Goal: Transaction & Acquisition: Purchase product/service

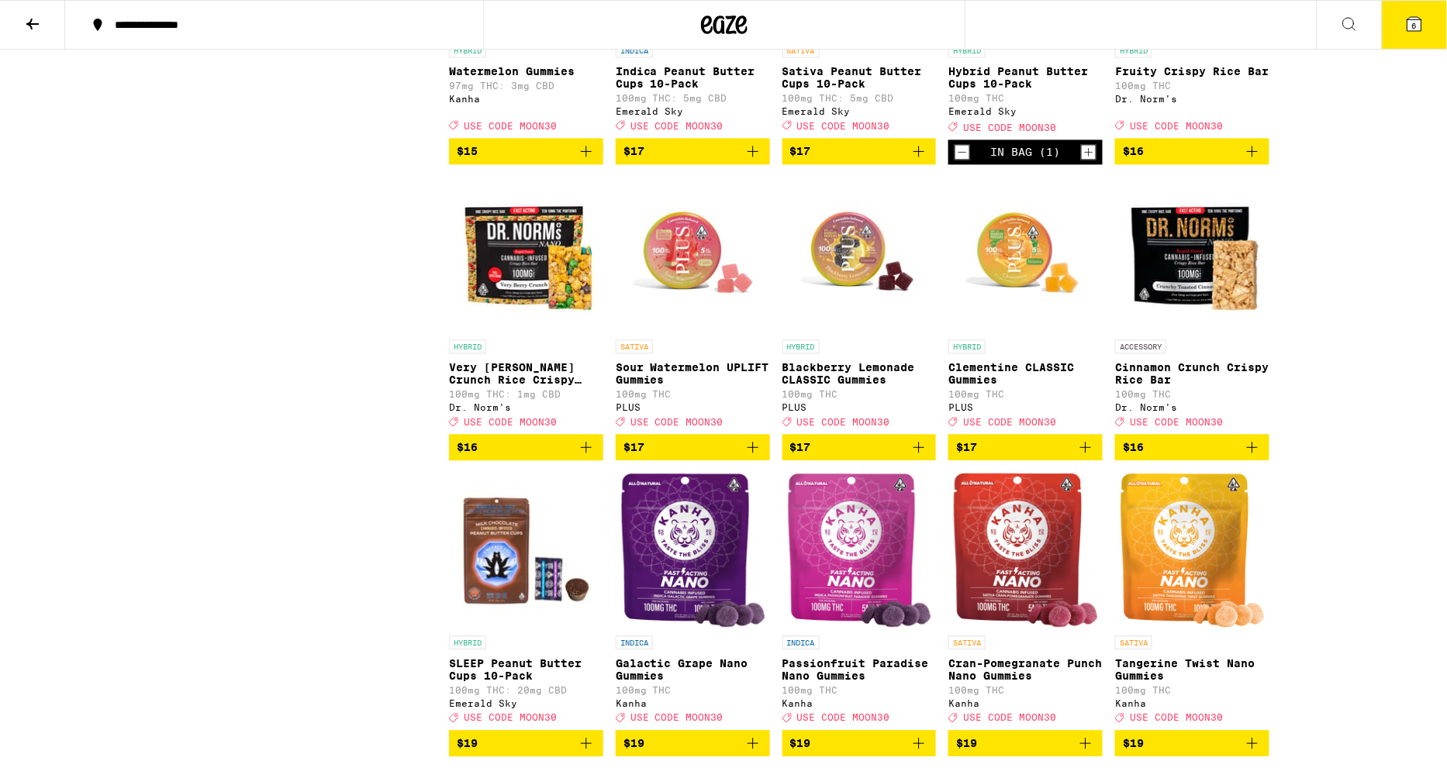
click at [1412, 36] on button "6" at bounding box center [1414, 25] width 65 height 48
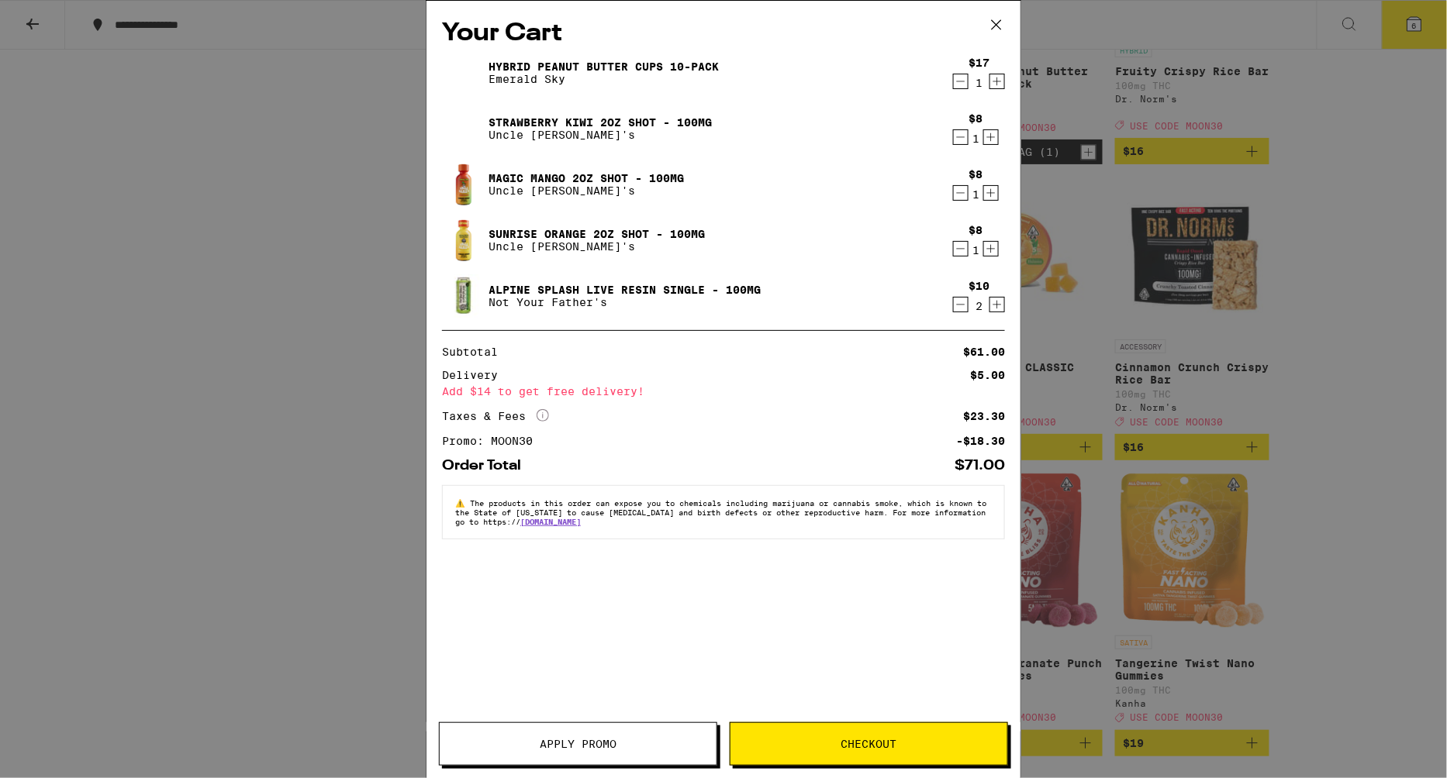
click at [1379, 191] on div "Your Cart Hybrid Peanut Butter Cups 10-Pack Emerald Sky $17 1 Strawberry Kiwi 2…" at bounding box center [723, 389] width 1447 height 778
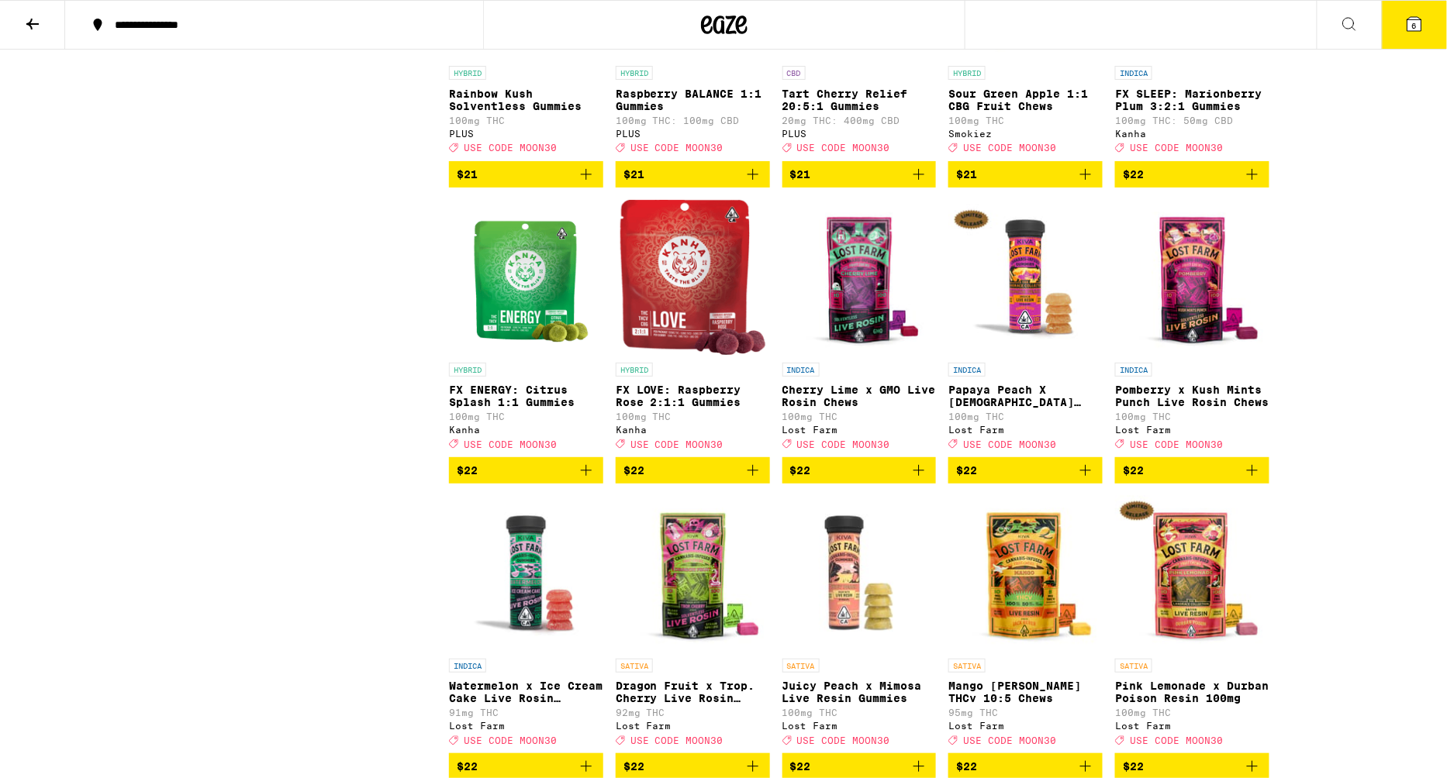
scroll to position [5077, 0]
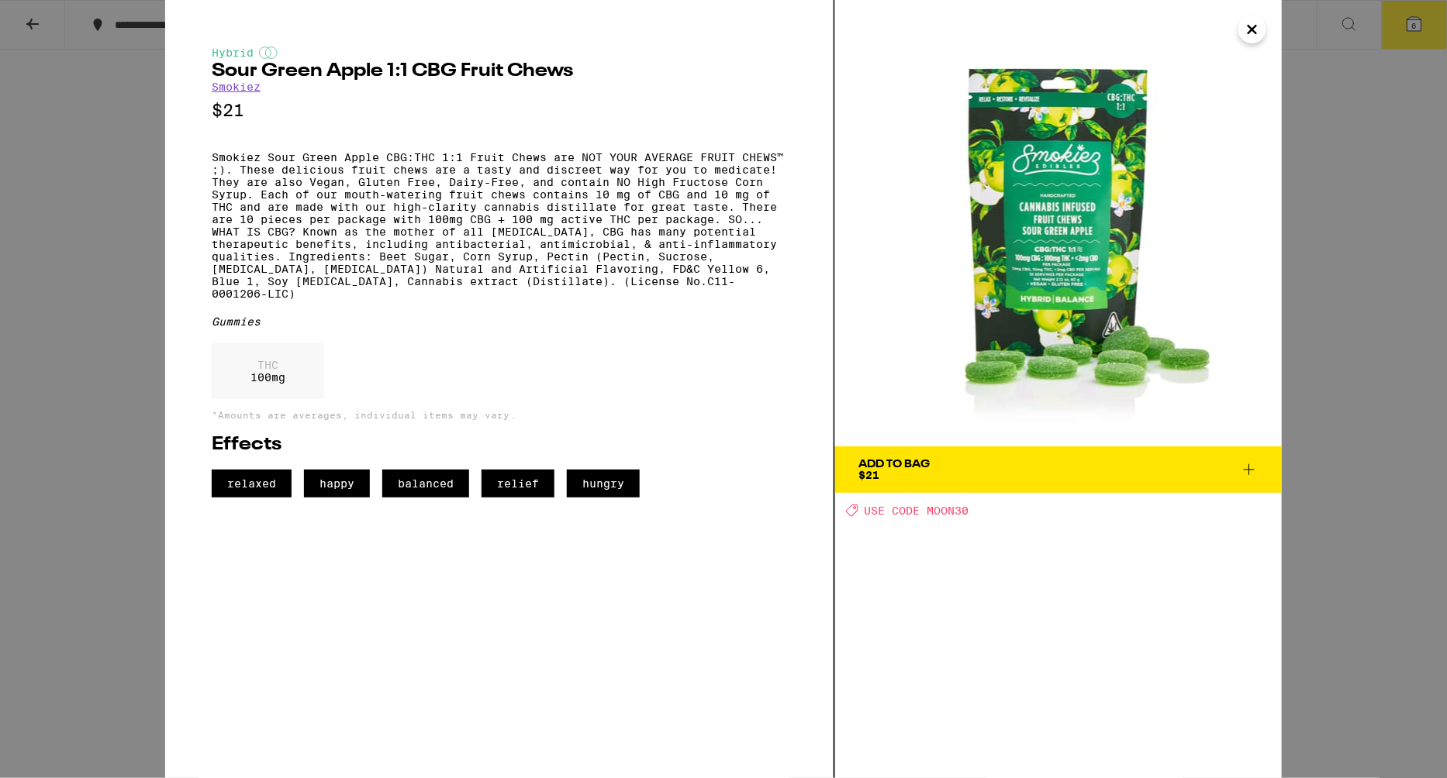
click at [1256, 24] on icon "Close" at bounding box center [1252, 29] width 19 height 23
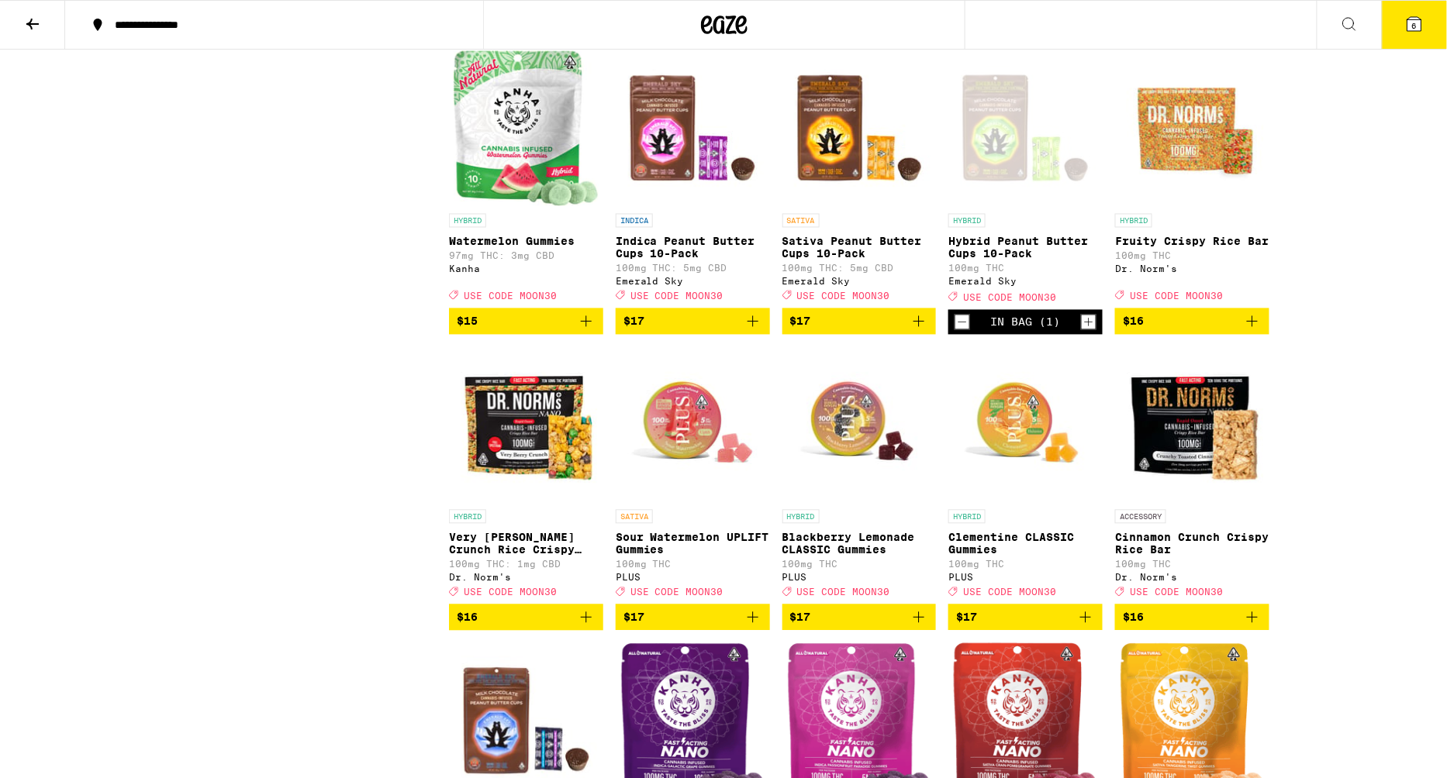
scroll to position [3127, 0]
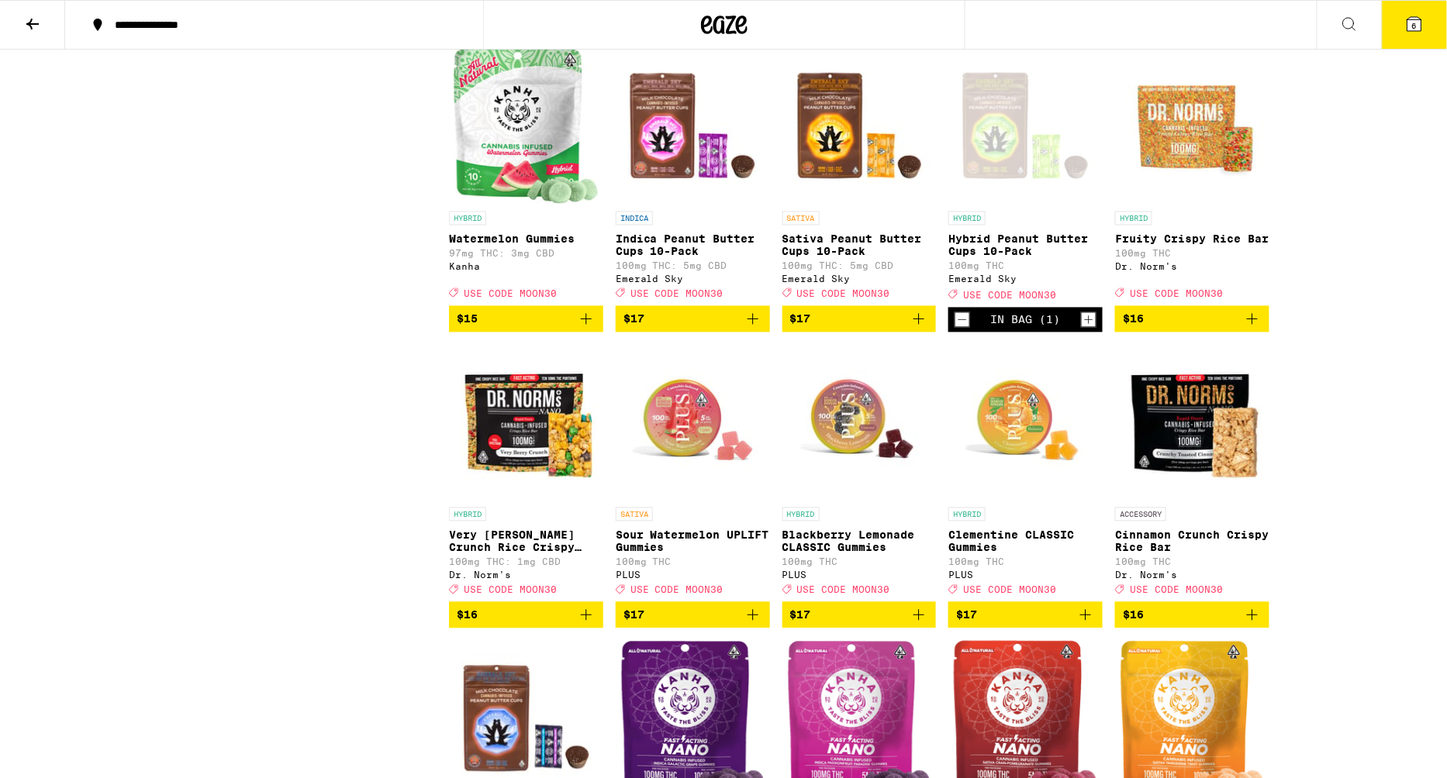
click at [1246, 329] on icon "Add to bag" at bounding box center [1252, 319] width 19 height 19
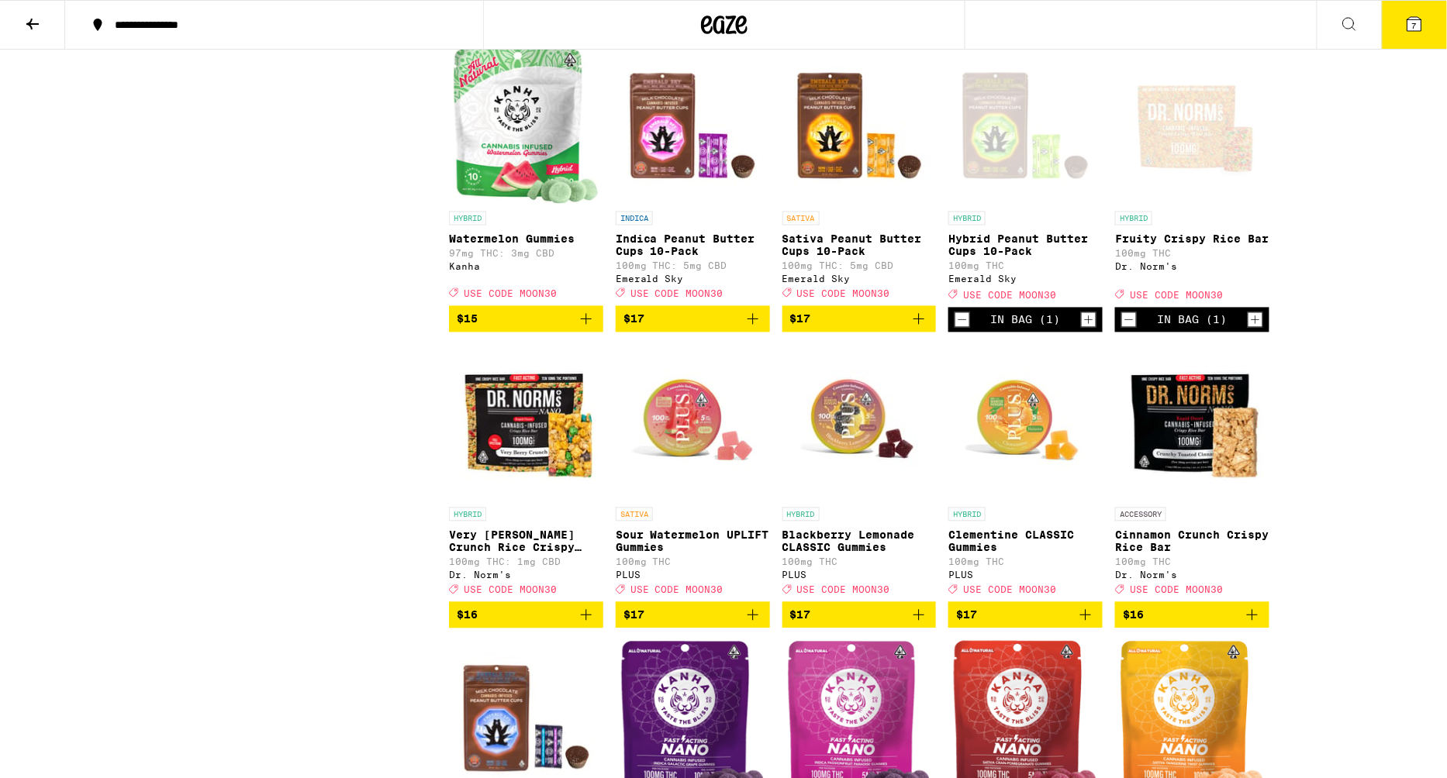
click at [1415, 32] on icon at bounding box center [1414, 24] width 19 height 19
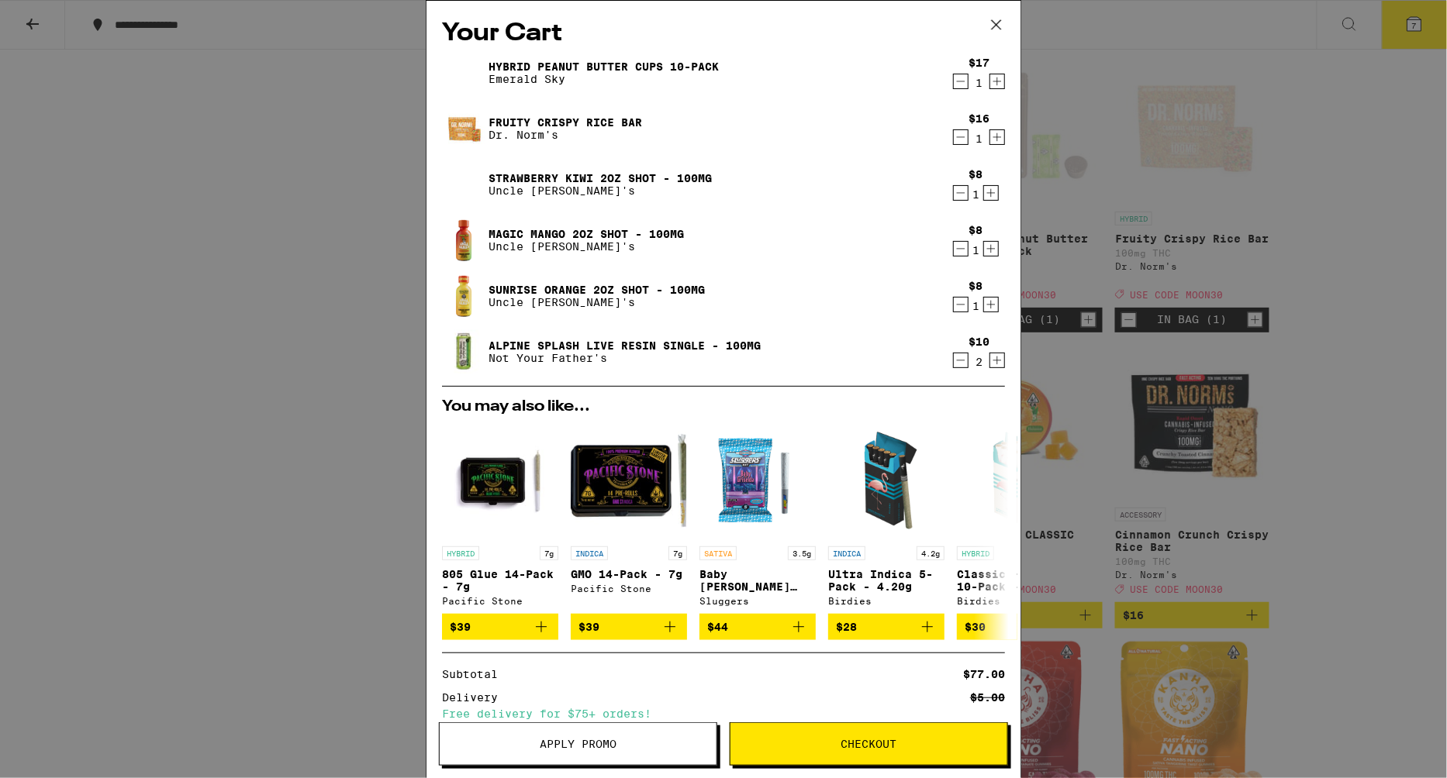
click at [1000, 21] on icon at bounding box center [996, 24] width 9 height 9
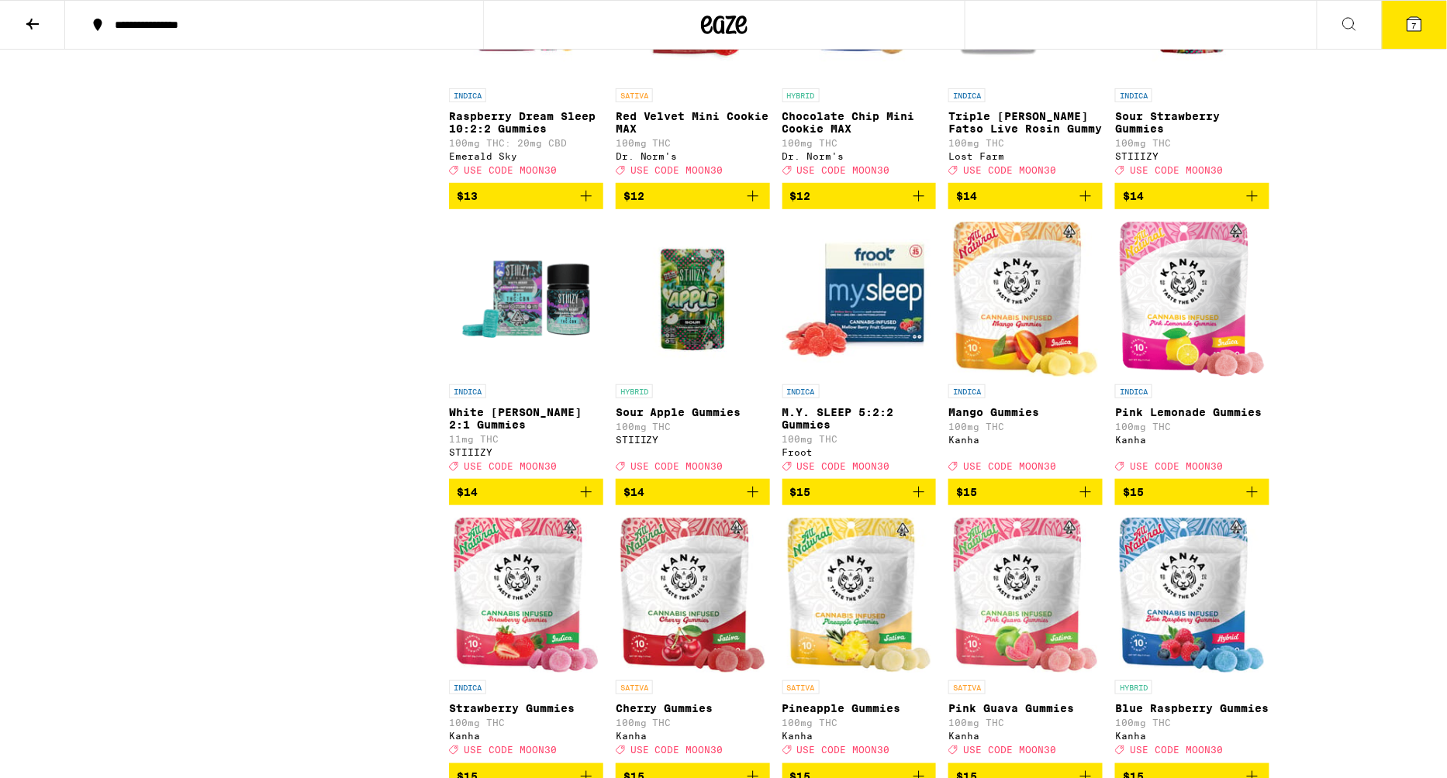
scroll to position [2373, 0]
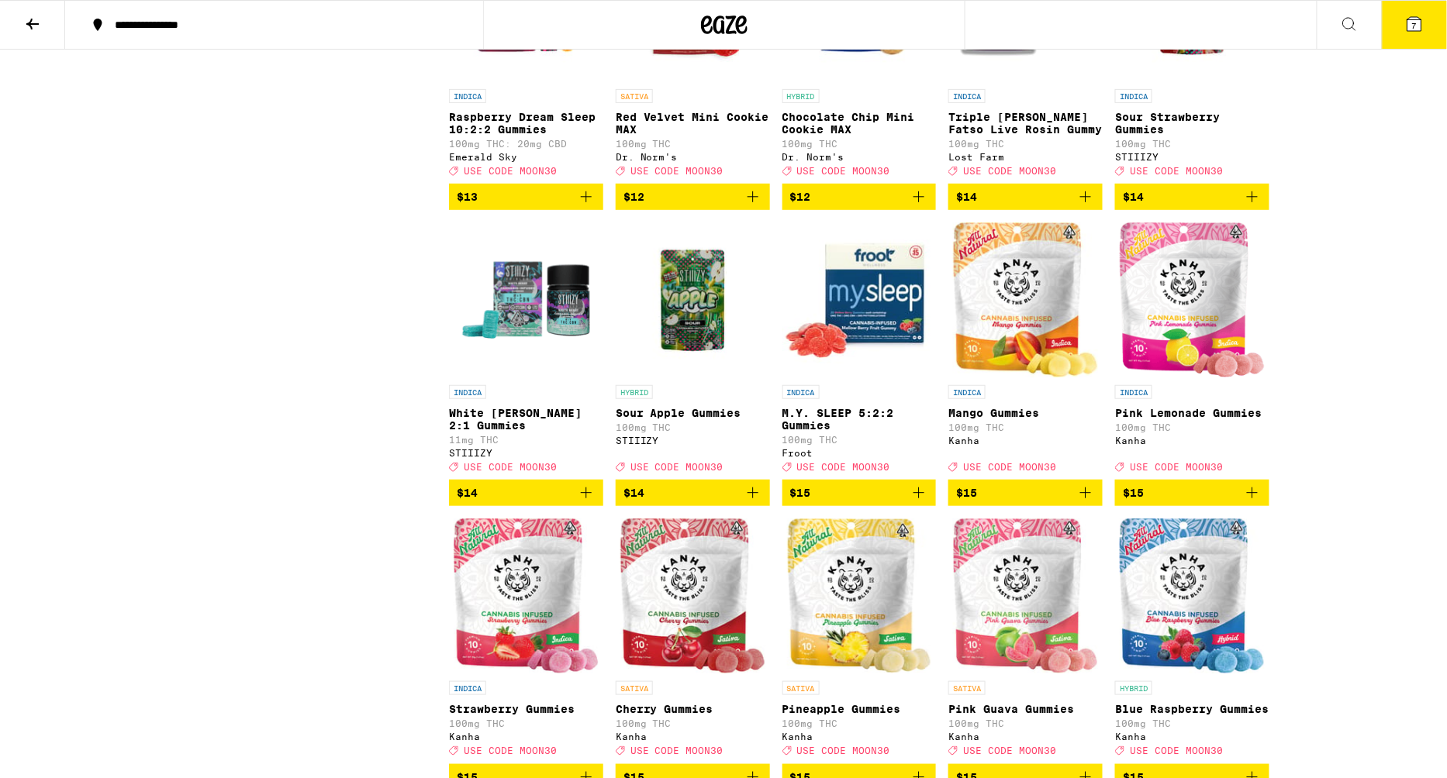
click at [563, 377] on img "Open page for White Berry 2:1 Gummies from STIIIZY" at bounding box center [526, 300] width 154 height 155
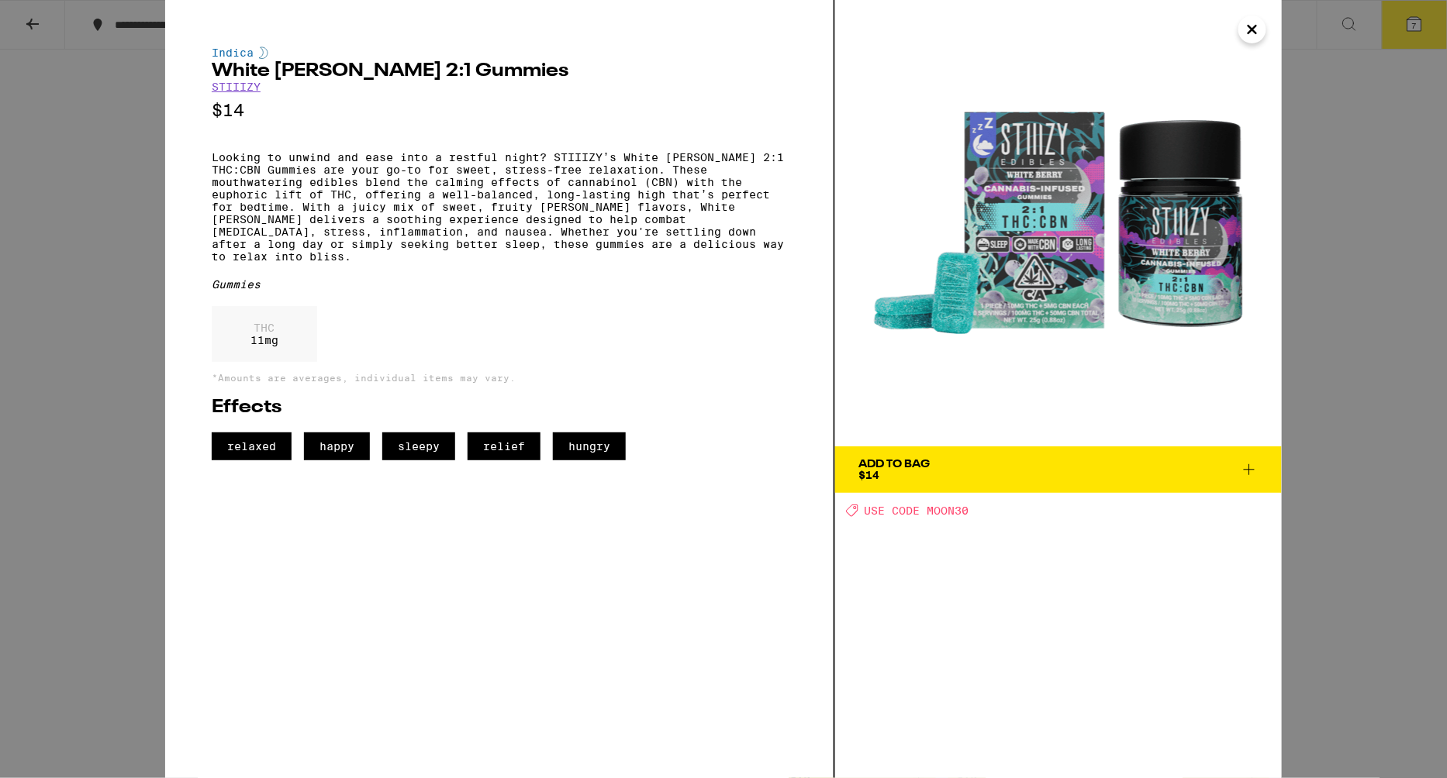
click at [1237, 469] on span "Add To Bag $14" at bounding box center [1058, 470] width 400 height 22
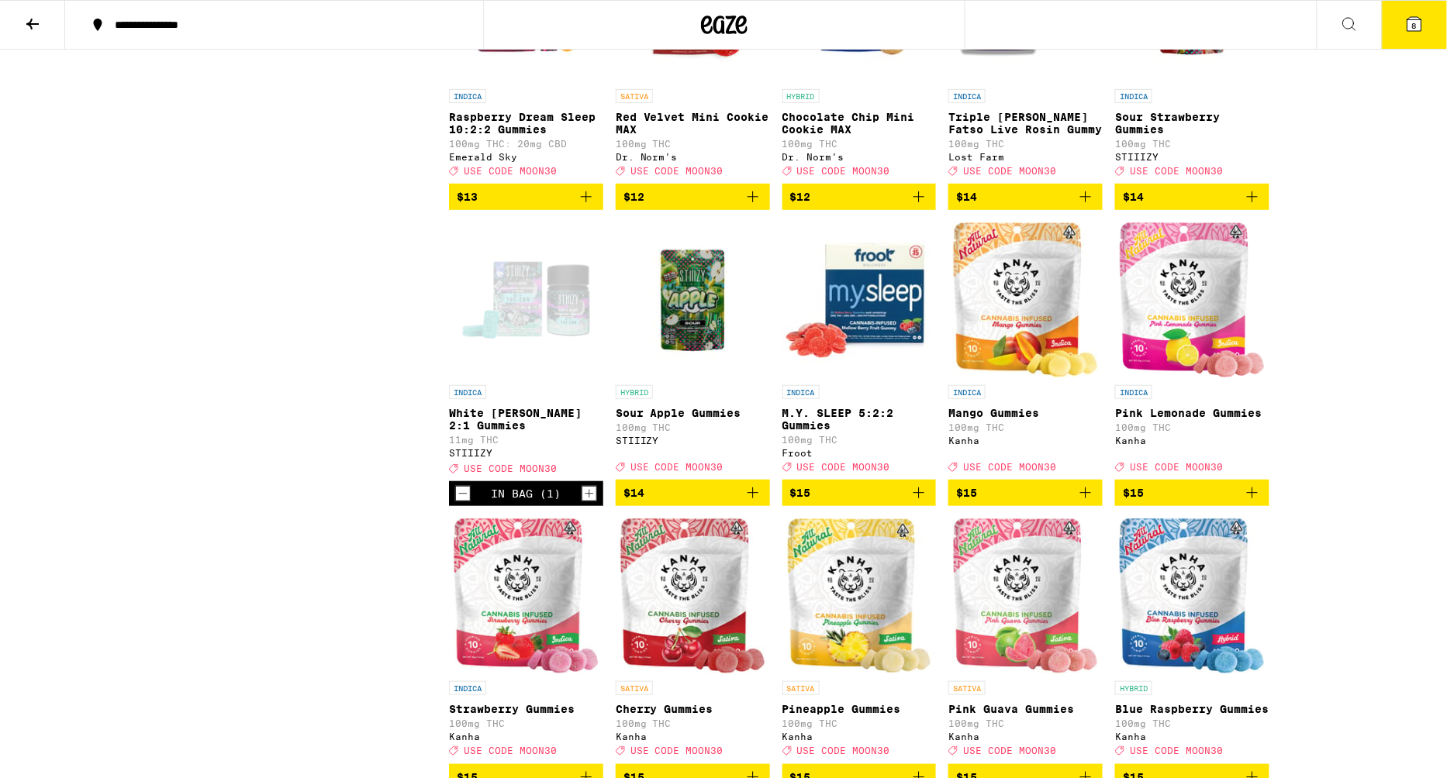
click at [1400, 17] on button "8" at bounding box center [1414, 25] width 65 height 48
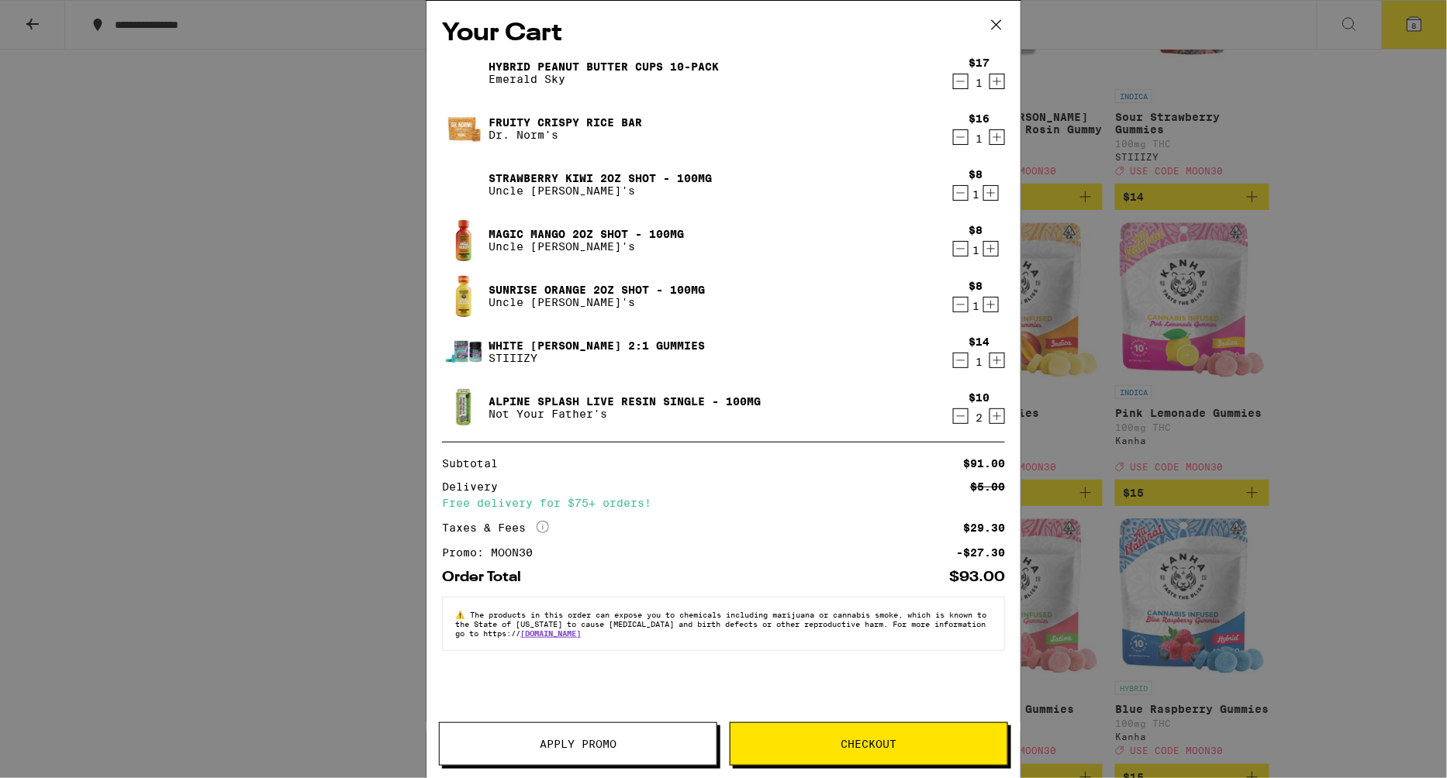
click at [961, 137] on icon "Decrement" at bounding box center [961, 137] width 9 height 0
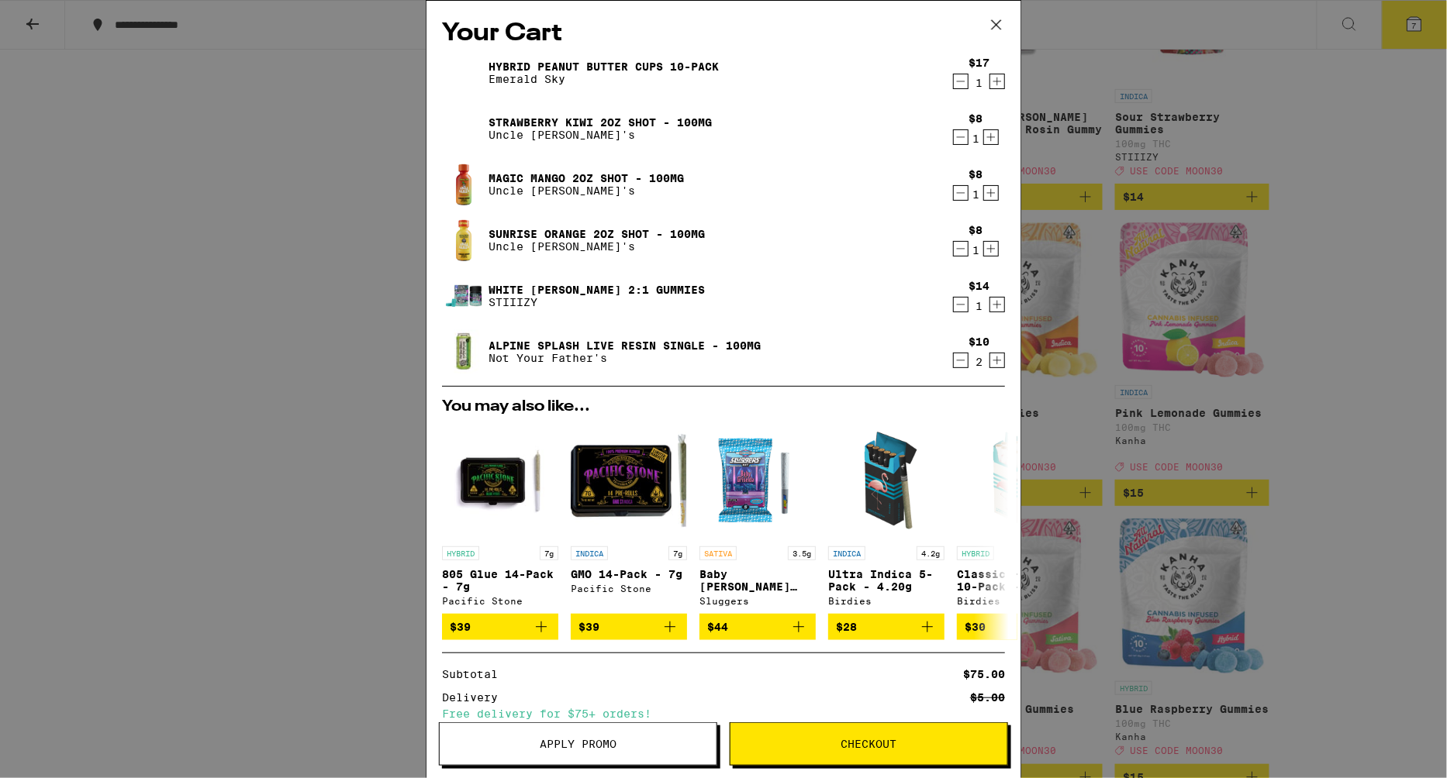
click at [992, 197] on icon "Increment" at bounding box center [991, 193] width 14 height 19
click at [964, 249] on icon "Decrement" at bounding box center [961, 249] width 14 height 19
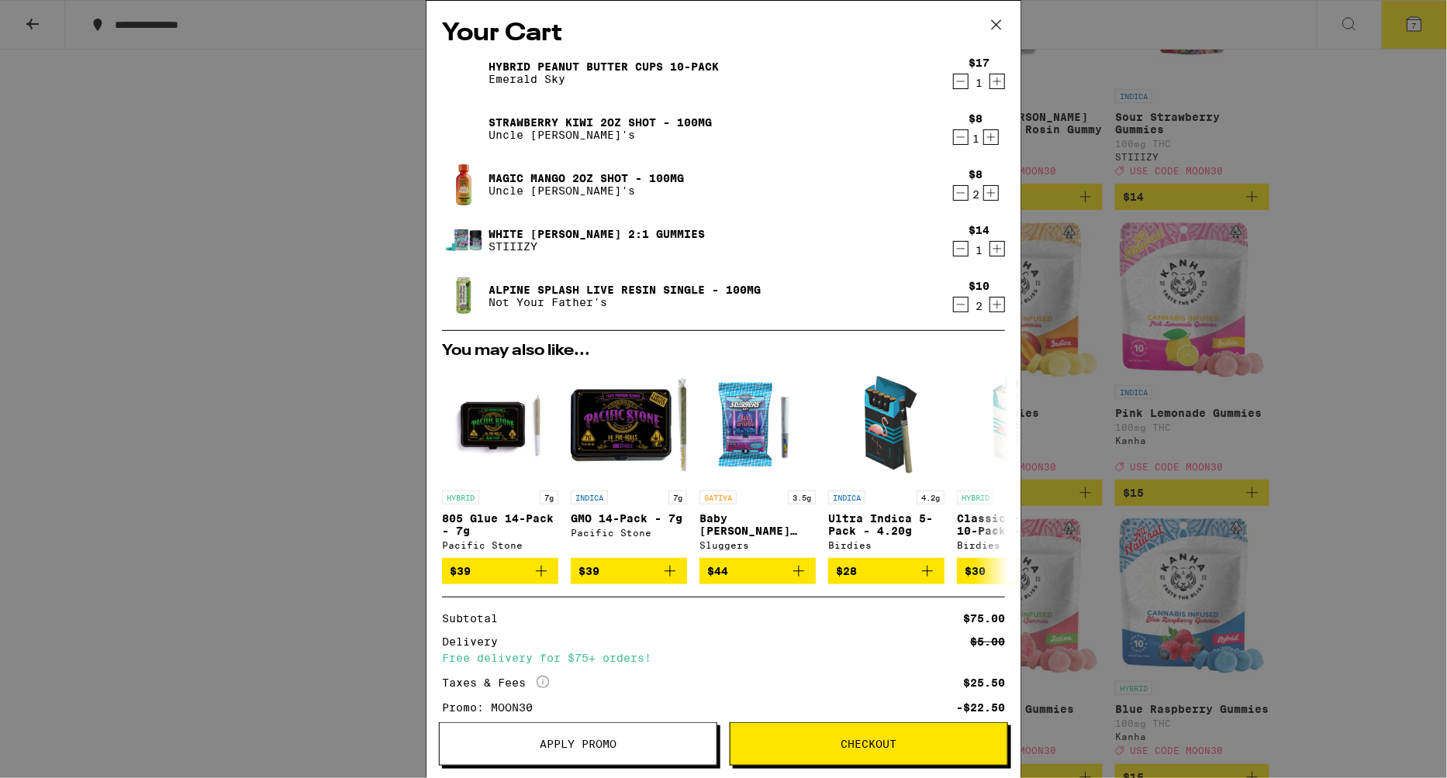
click at [1006, 22] on icon at bounding box center [996, 24] width 23 height 23
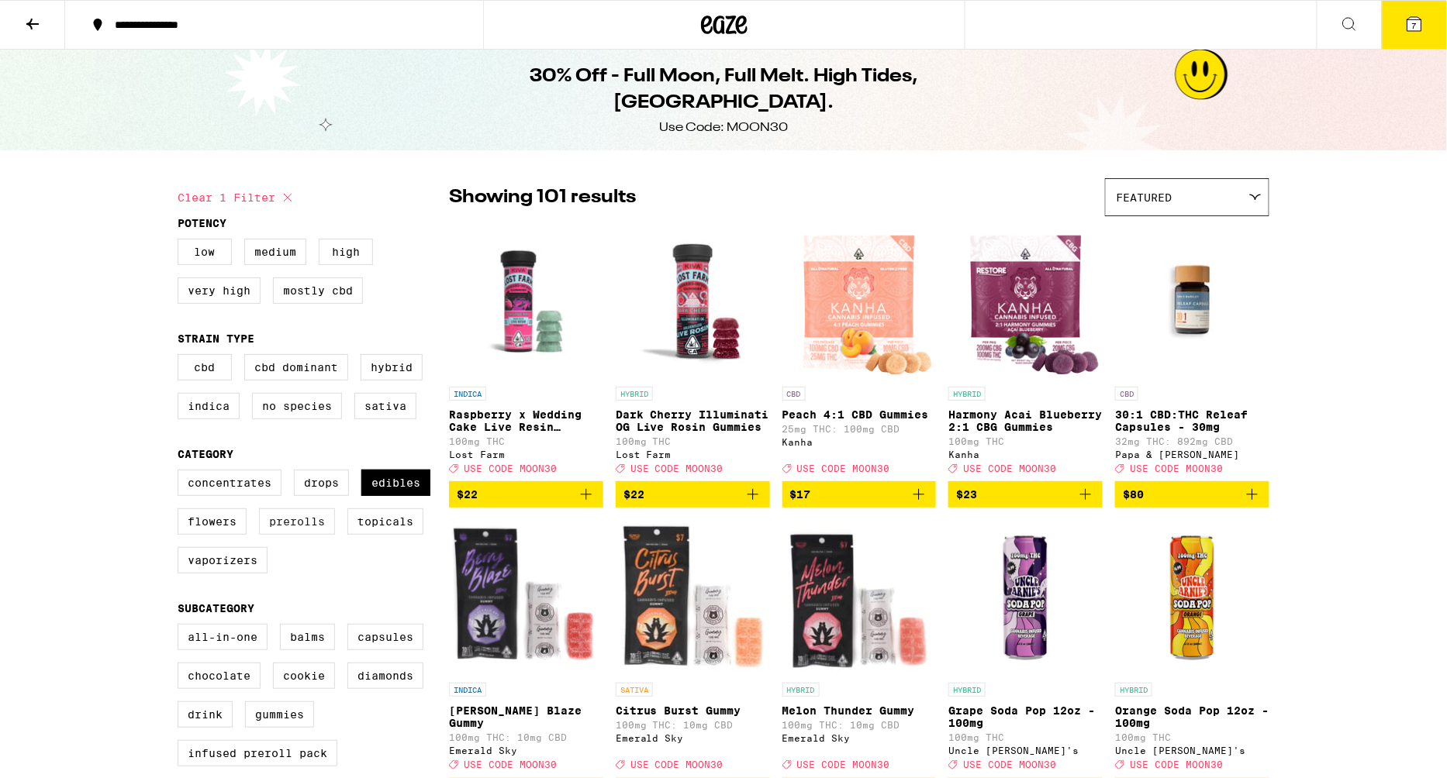
click at [291, 532] on label "Prerolls" at bounding box center [297, 522] width 76 height 26
click at [181, 473] on input "Prerolls" at bounding box center [181, 472] width 1 height 1
checkbox input "true"
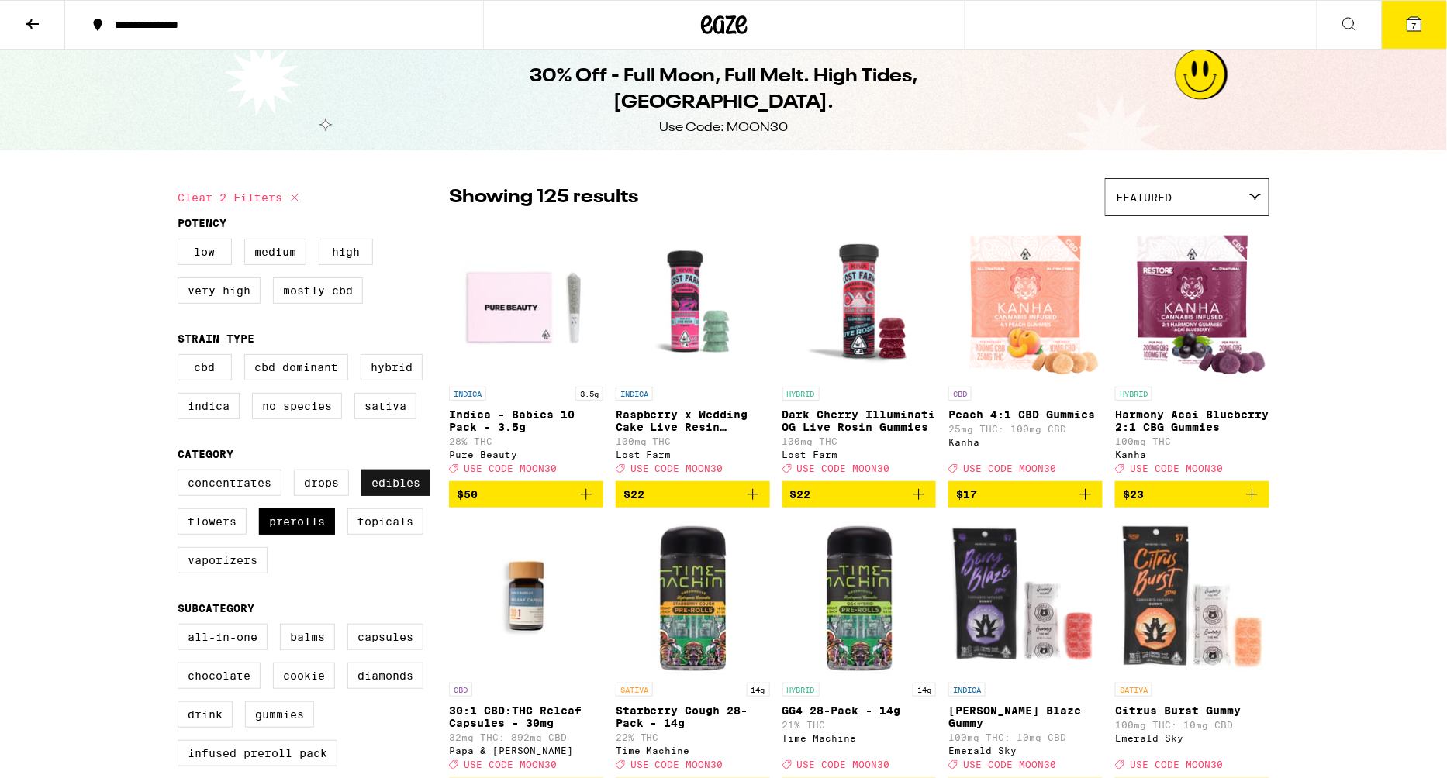
click at [393, 486] on label "Edibles" at bounding box center [395, 483] width 69 height 26
click at [181, 473] on input "Edibles" at bounding box center [181, 472] width 1 height 1
checkbox input "false"
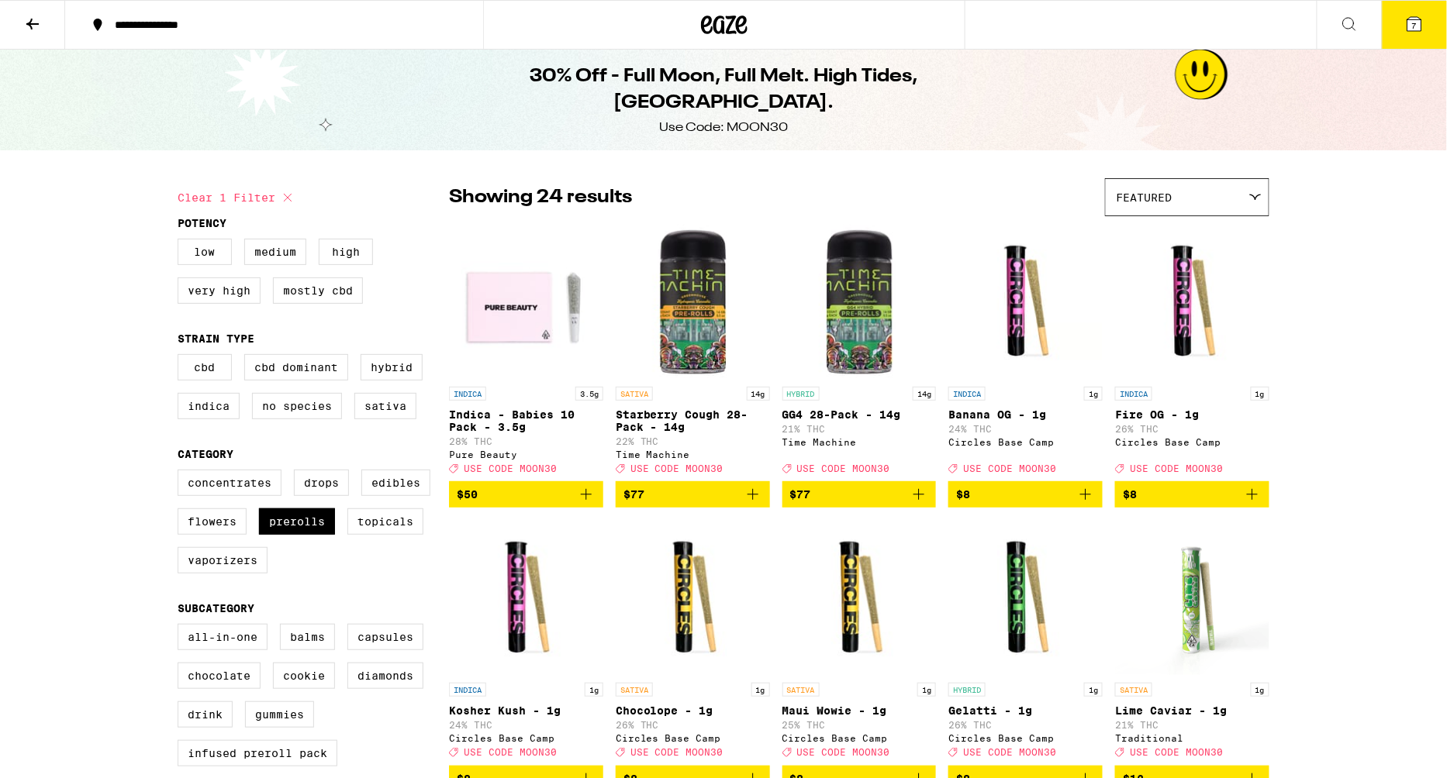
click at [1410, 35] on button "7" at bounding box center [1414, 25] width 65 height 48
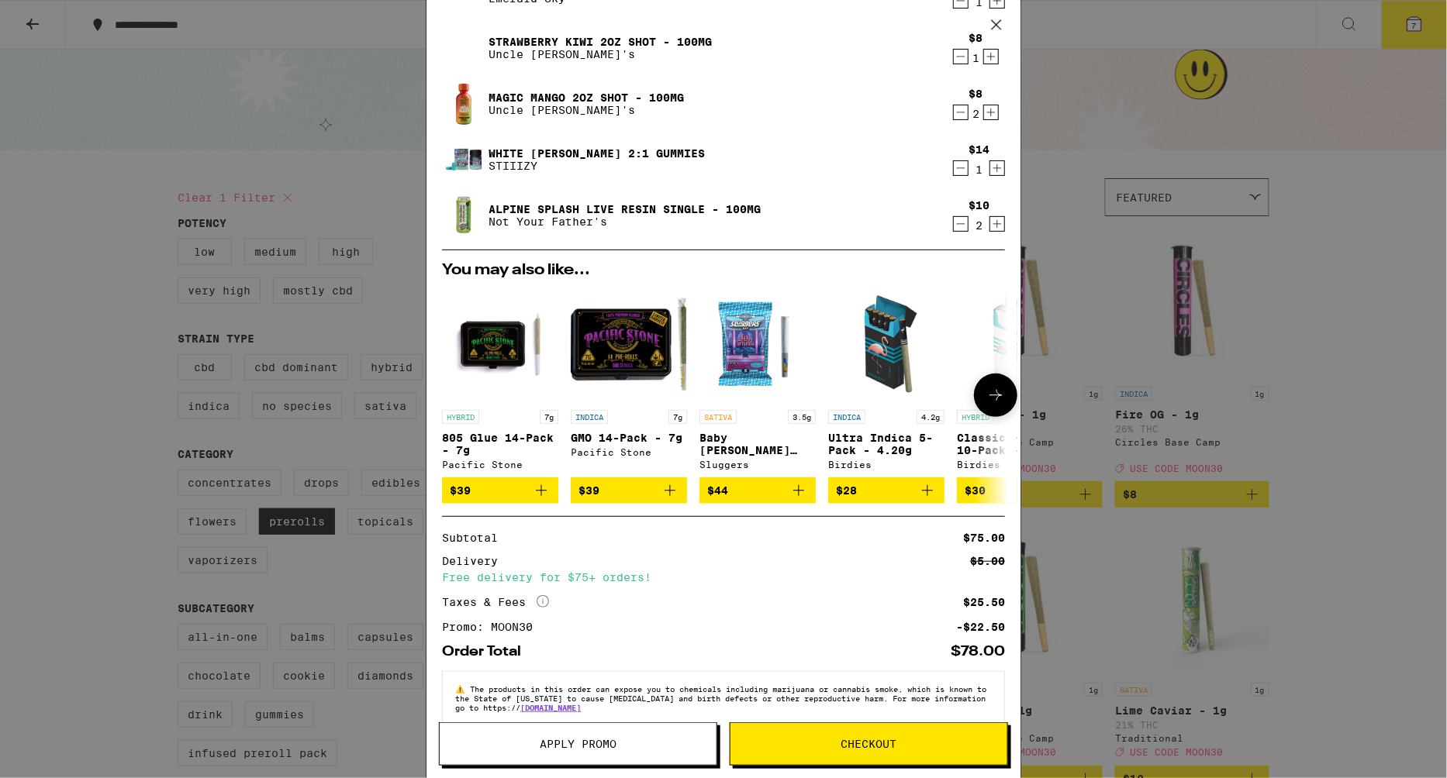
scroll to position [110, 0]
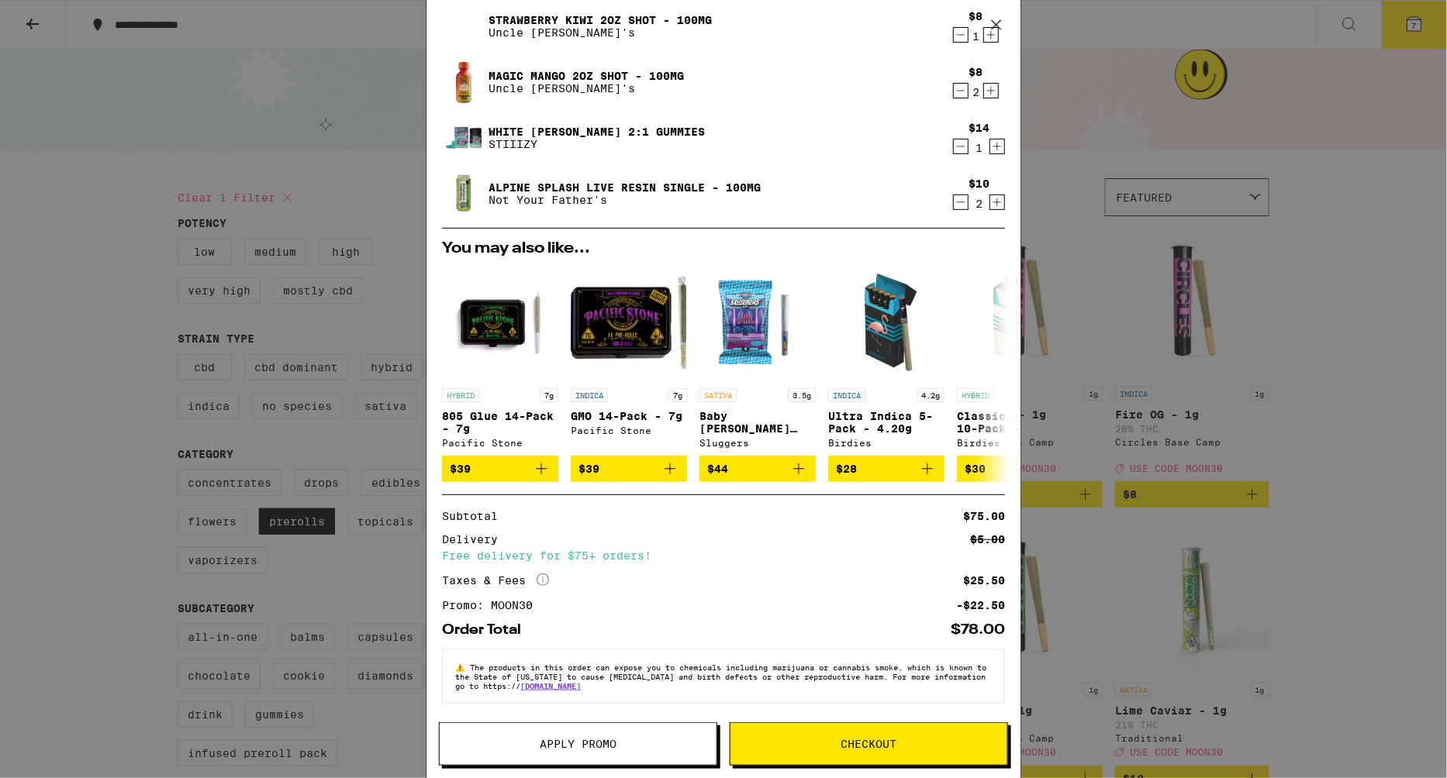
click at [889, 737] on button "Checkout" at bounding box center [869, 744] width 278 height 43
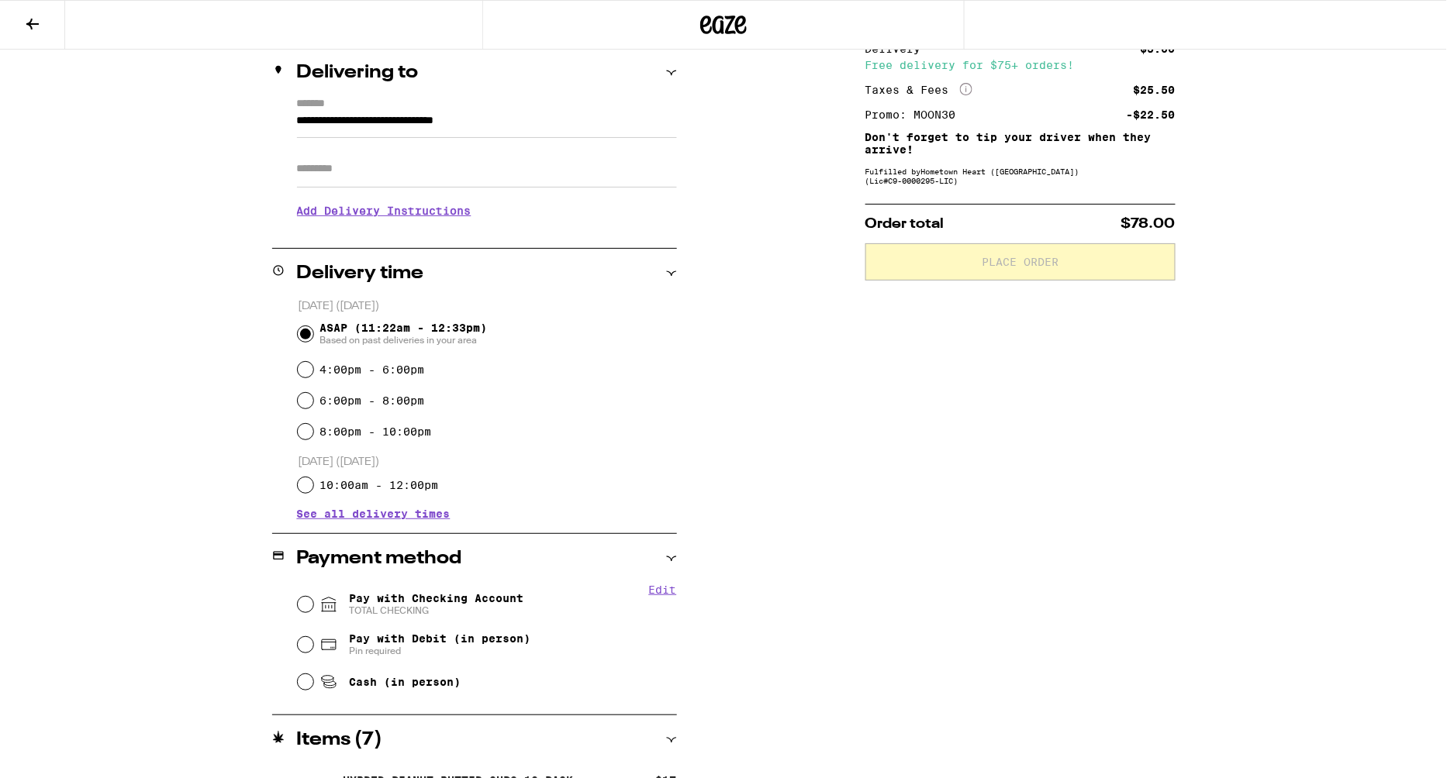
scroll to position [218, 0]
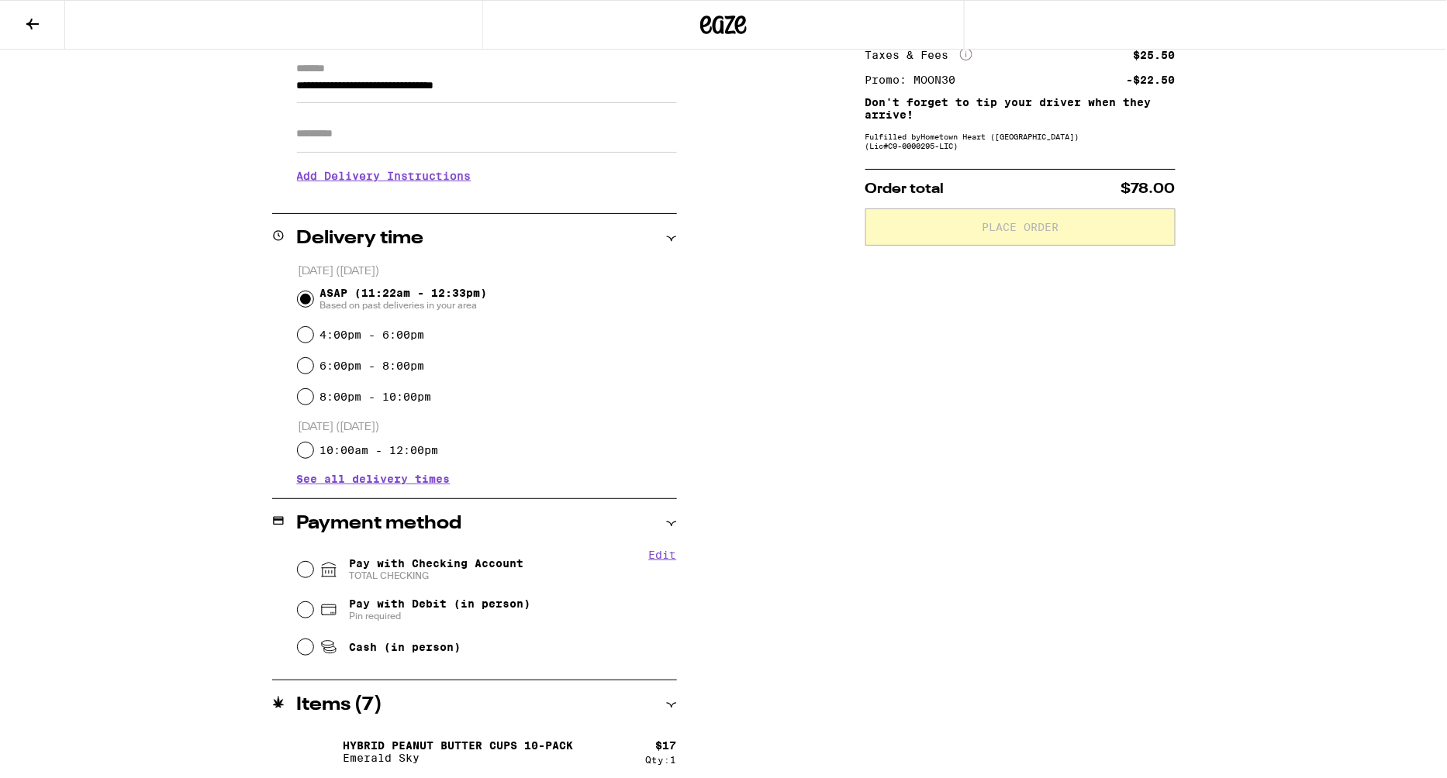
click at [474, 561] on span "Pay with Checking Account TOTAL CHECKING" at bounding box center [436, 569] width 174 height 25
click at [313, 562] on input "Pay with Checking Account TOTAL CHECKING" at bounding box center [306, 570] width 16 height 16
radio input "true"
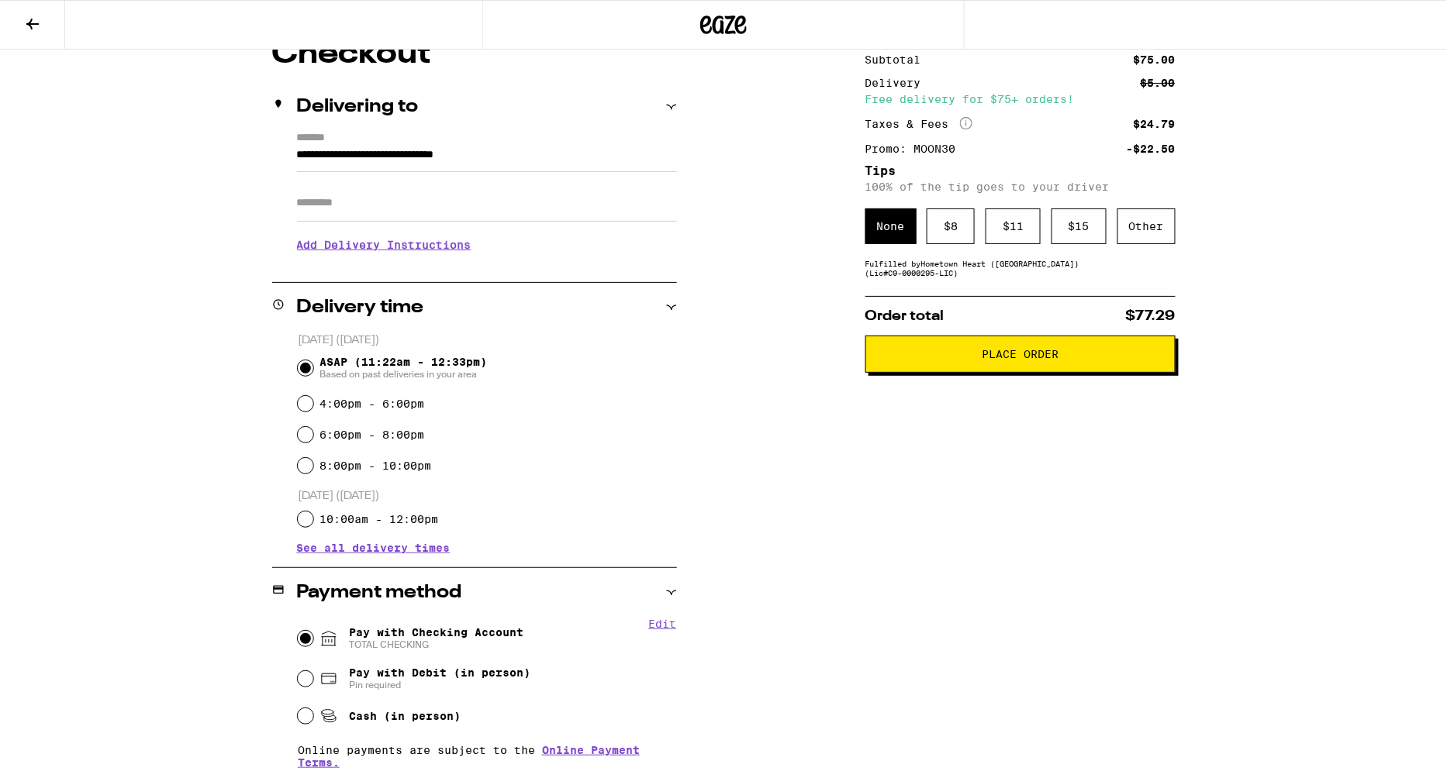
scroll to position [91, 0]
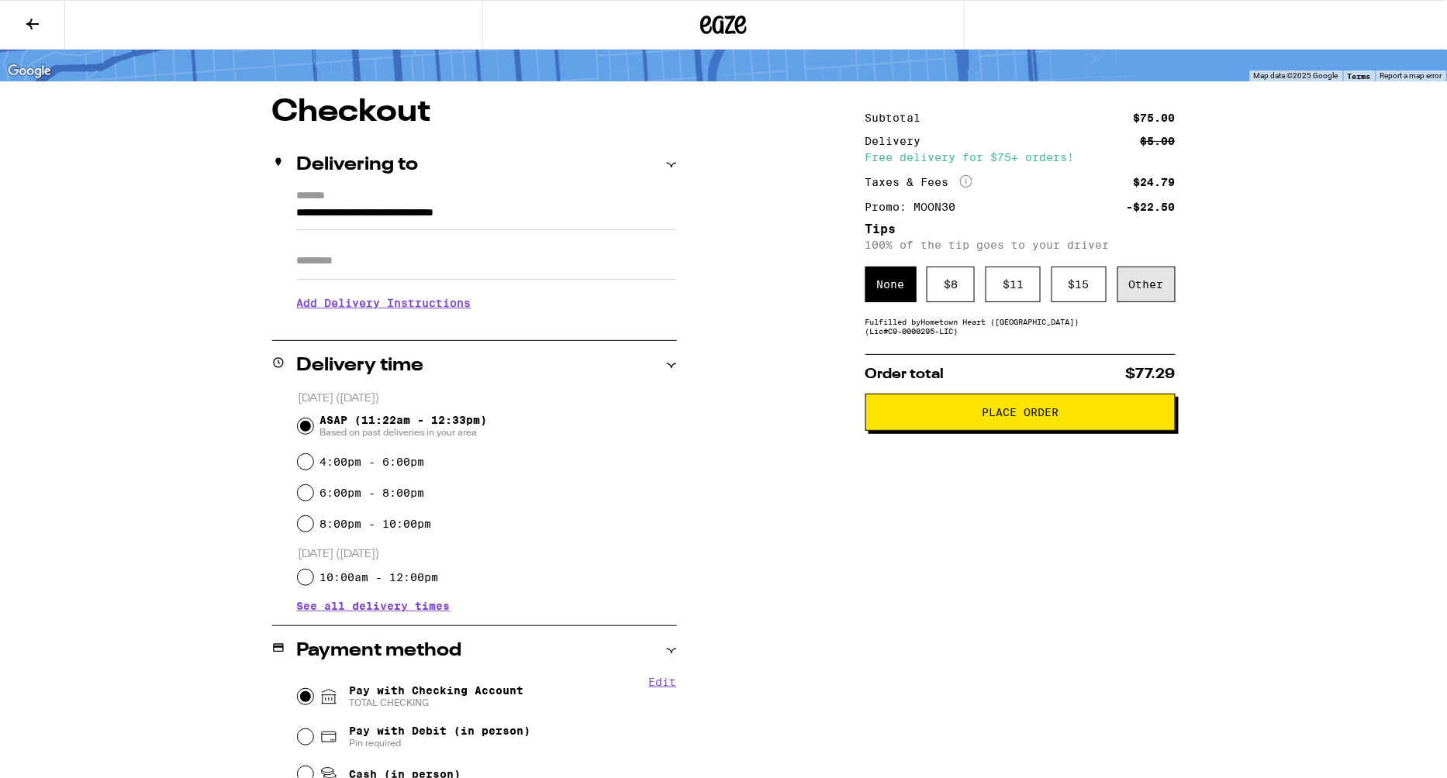
click at [1158, 284] on div "Other" at bounding box center [1146, 285] width 58 height 36
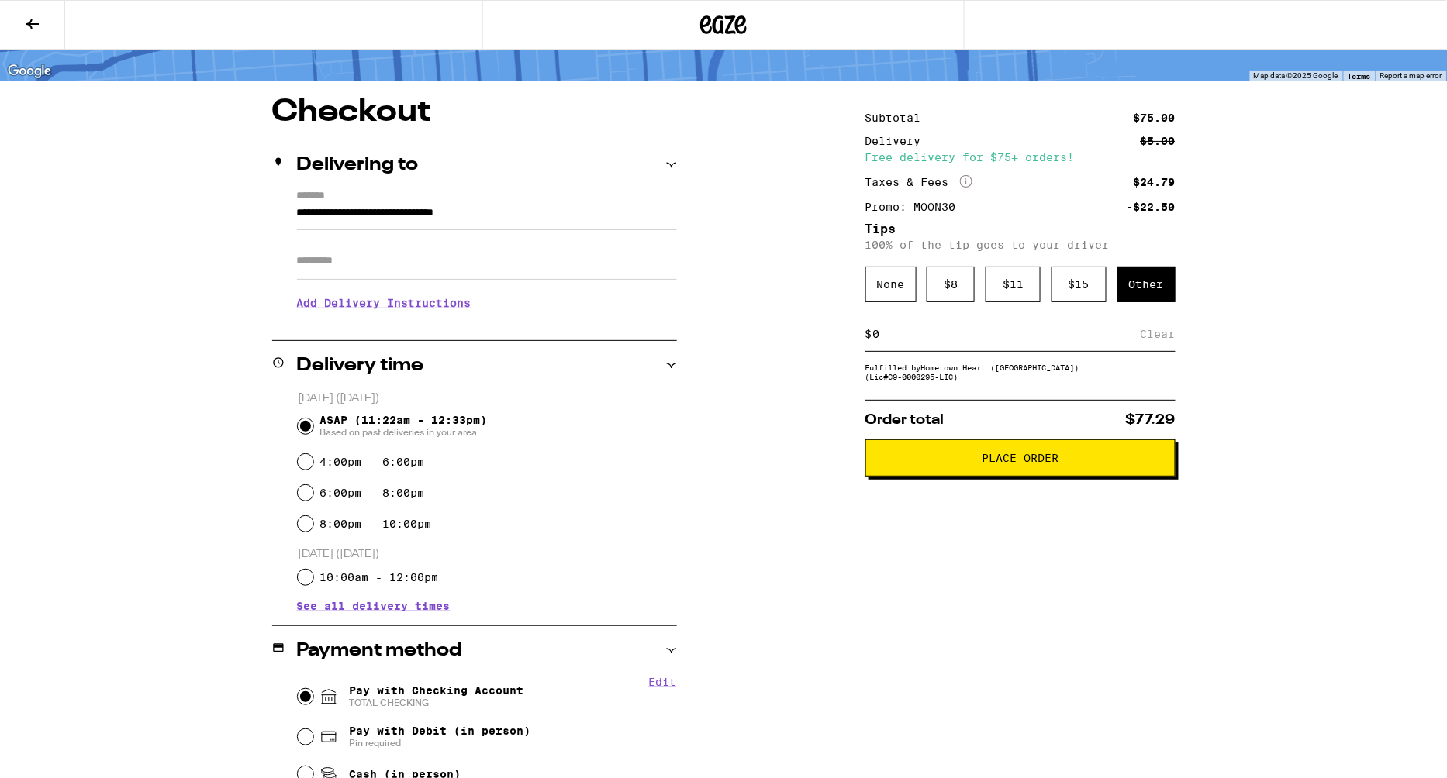
click at [1082, 334] on input at bounding box center [1006, 334] width 268 height 14
type input "5"
click at [1155, 344] on div "Save" at bounding box center [1162, 334] width 28 height 34
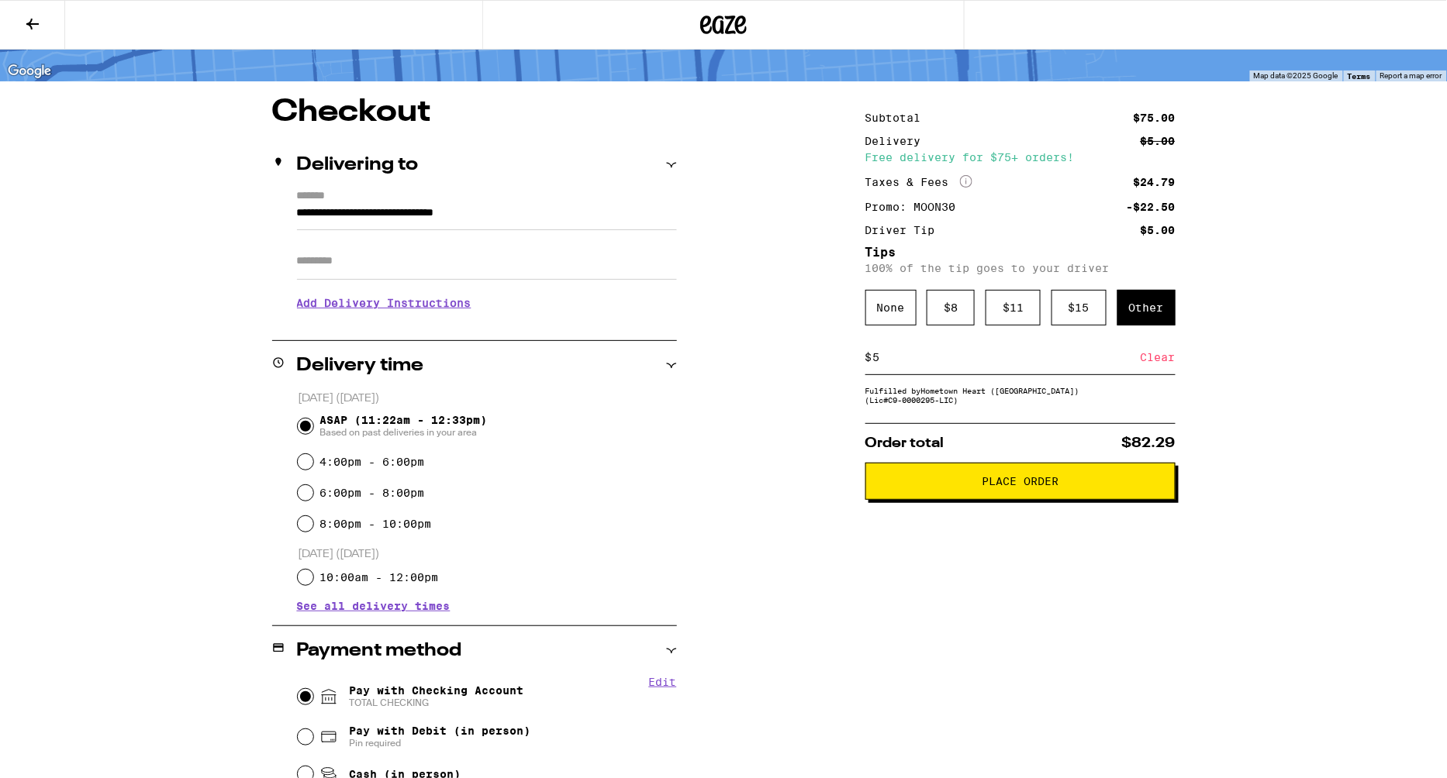
click at [1133, 358] on input "5" at bounding box center [1006, 357] width 268 height 14
type input "7"
click at [1157, 369] on div "Save" at bounding box center [1162, 357] width 28 height 34
click at [916, 482] on span "Place Order" at bounding box center [1020, 481] width 284 height 11
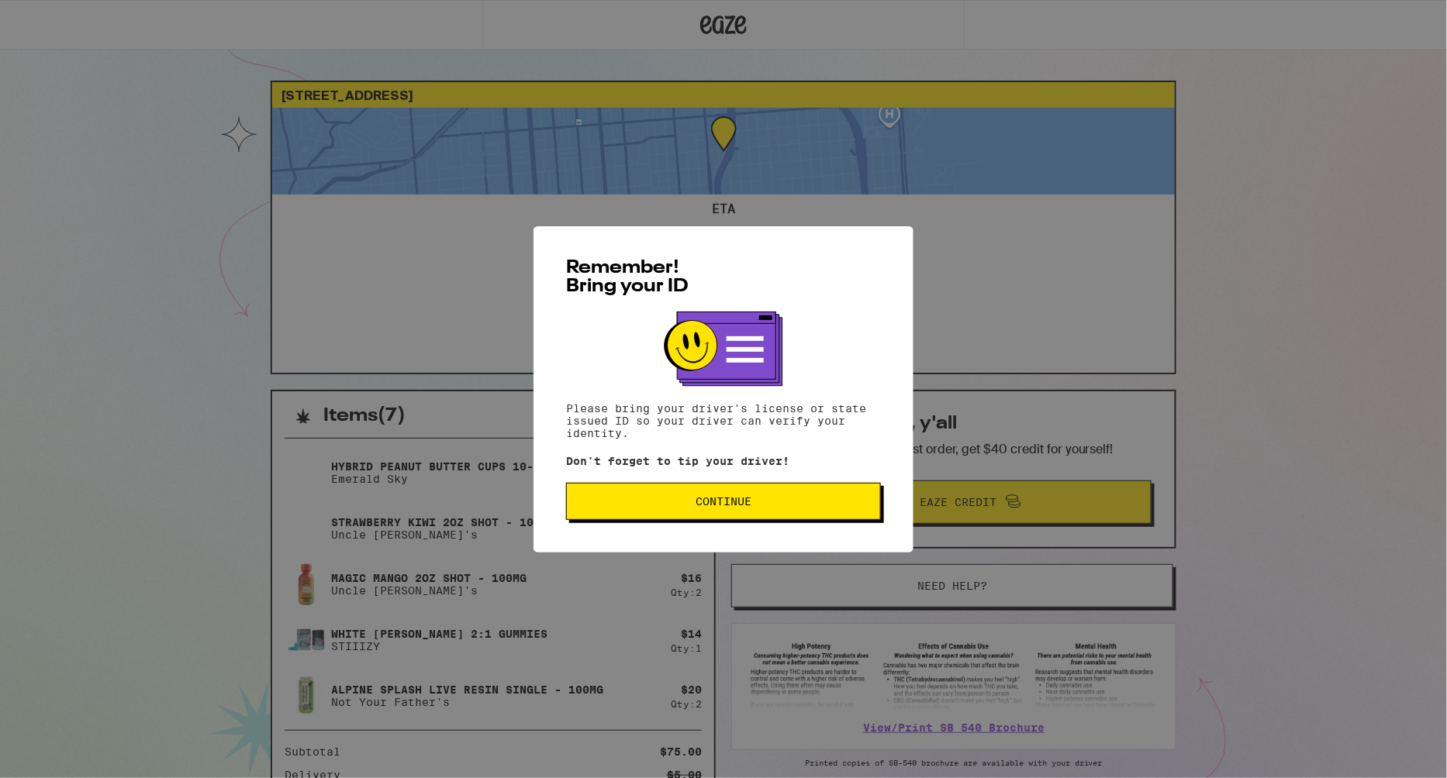
click at [806, 510] on button "Continue" at bounding box center [723, 501] width 315 height 37
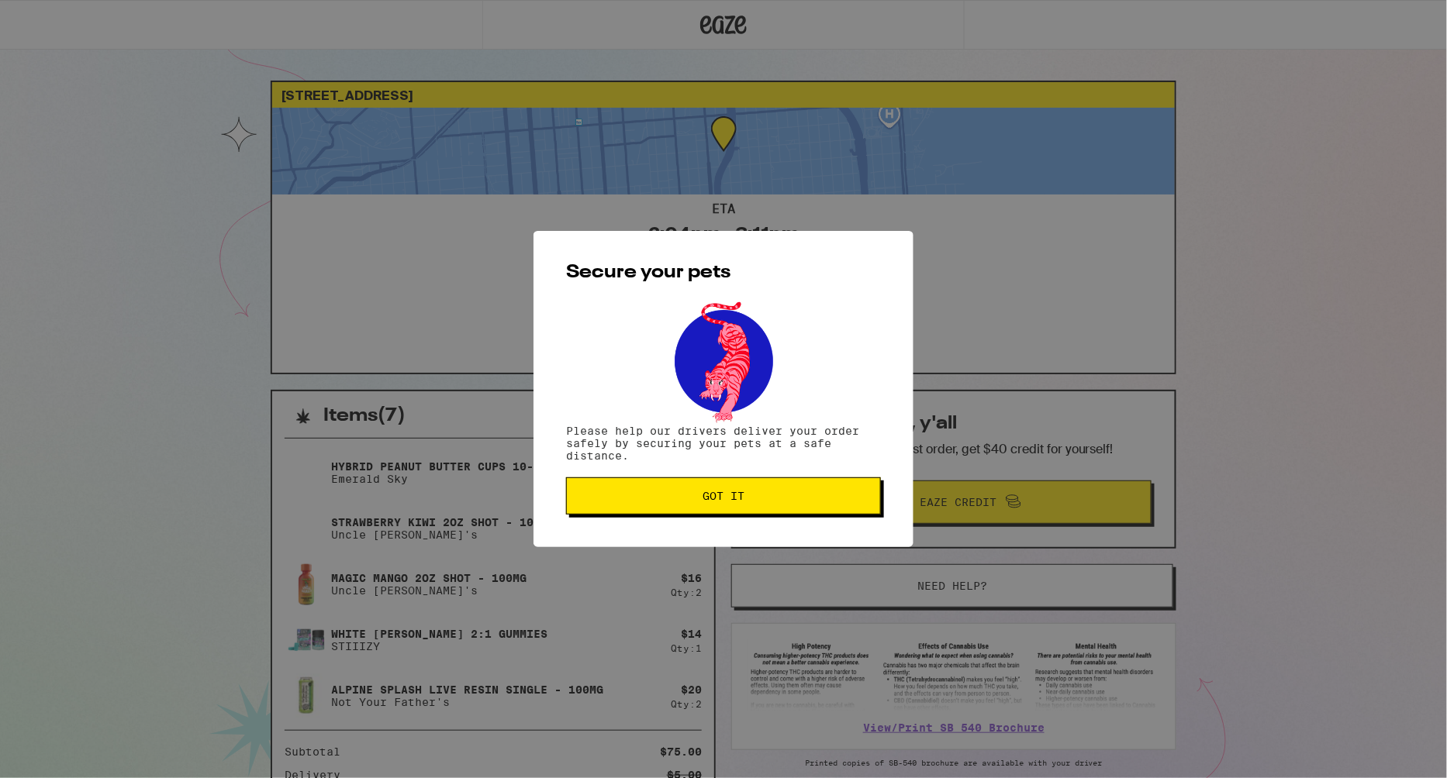
click at [806, 510] on button "Got it" at bounding box center [723, 496] width 315 height 37
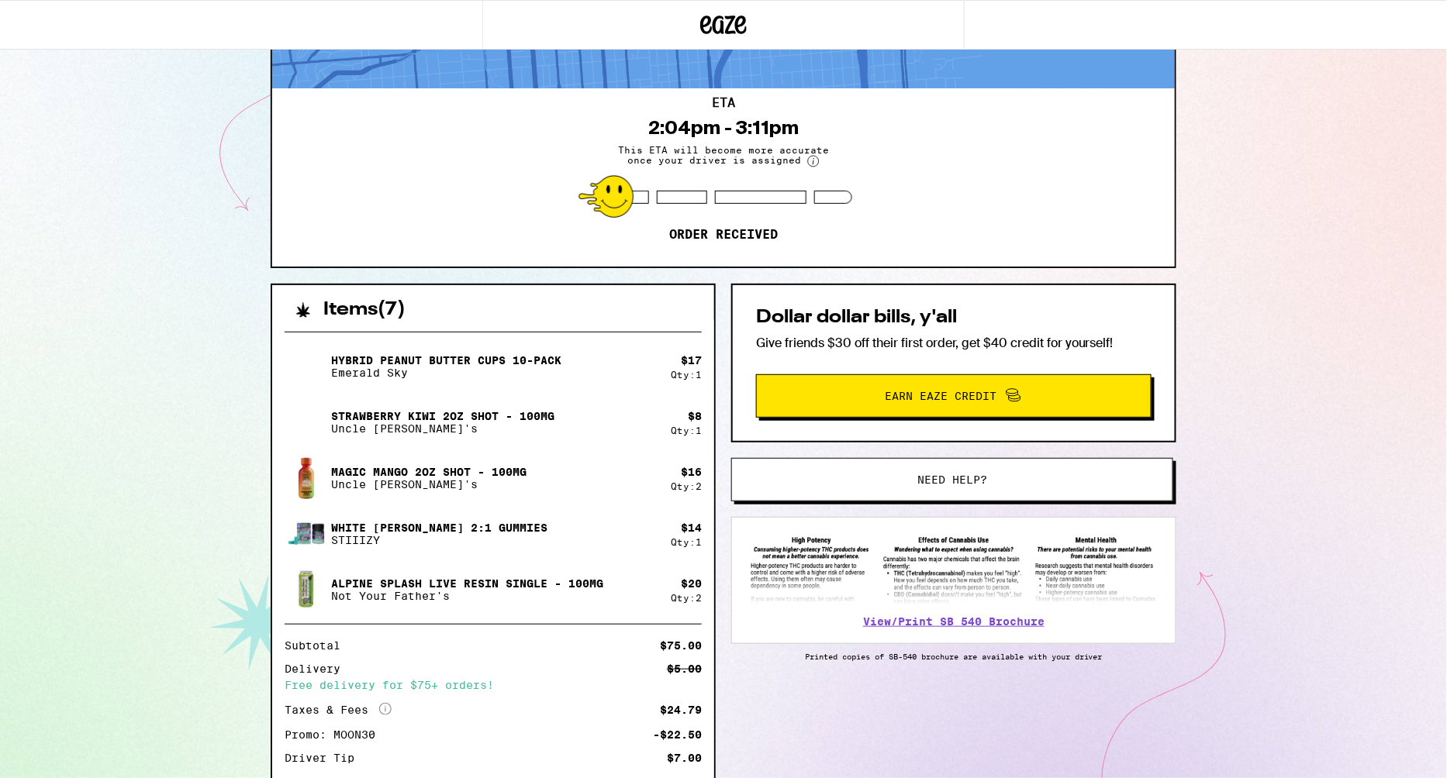
scroll to position [118, 0]
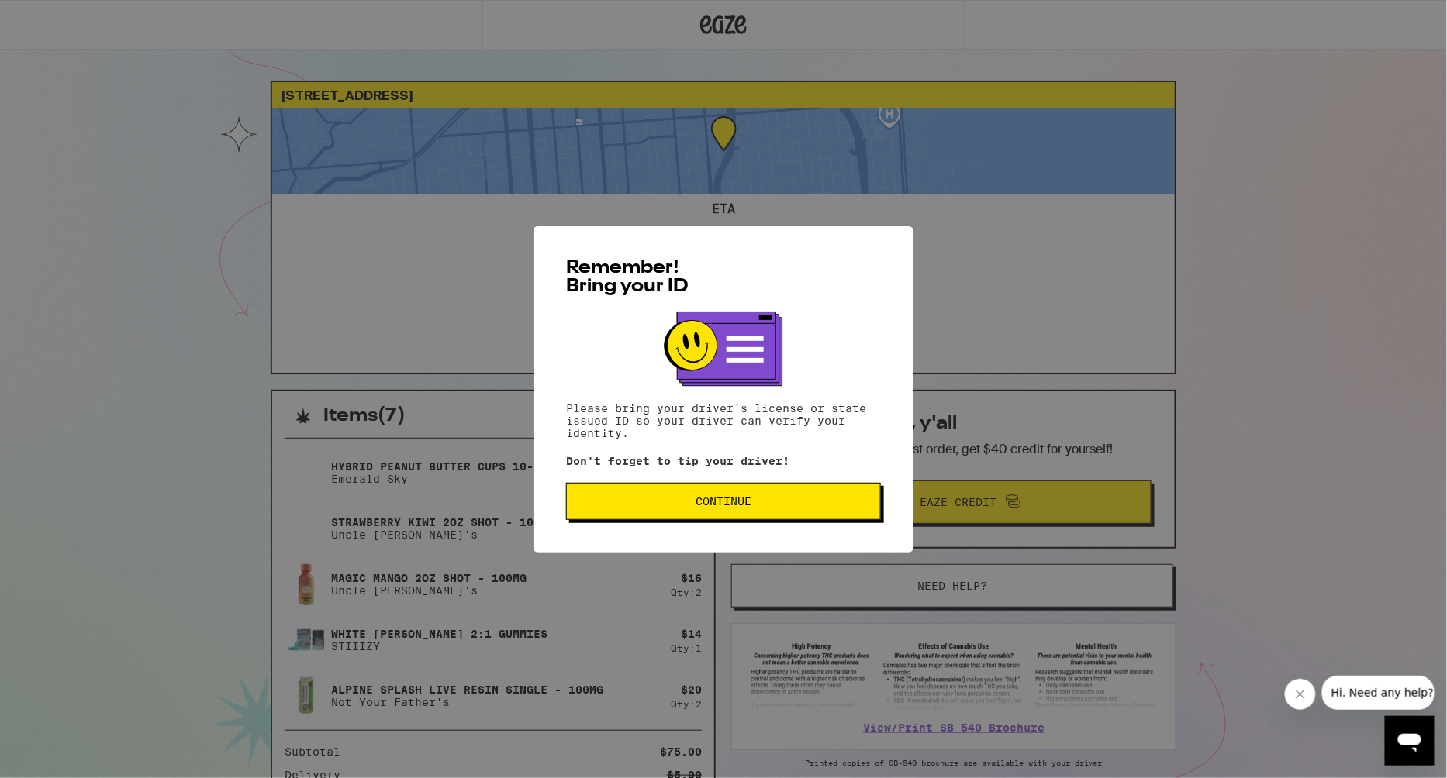
click at [655, 507] on span "Continue" at bounding box center [723, 501] width 288 height 11
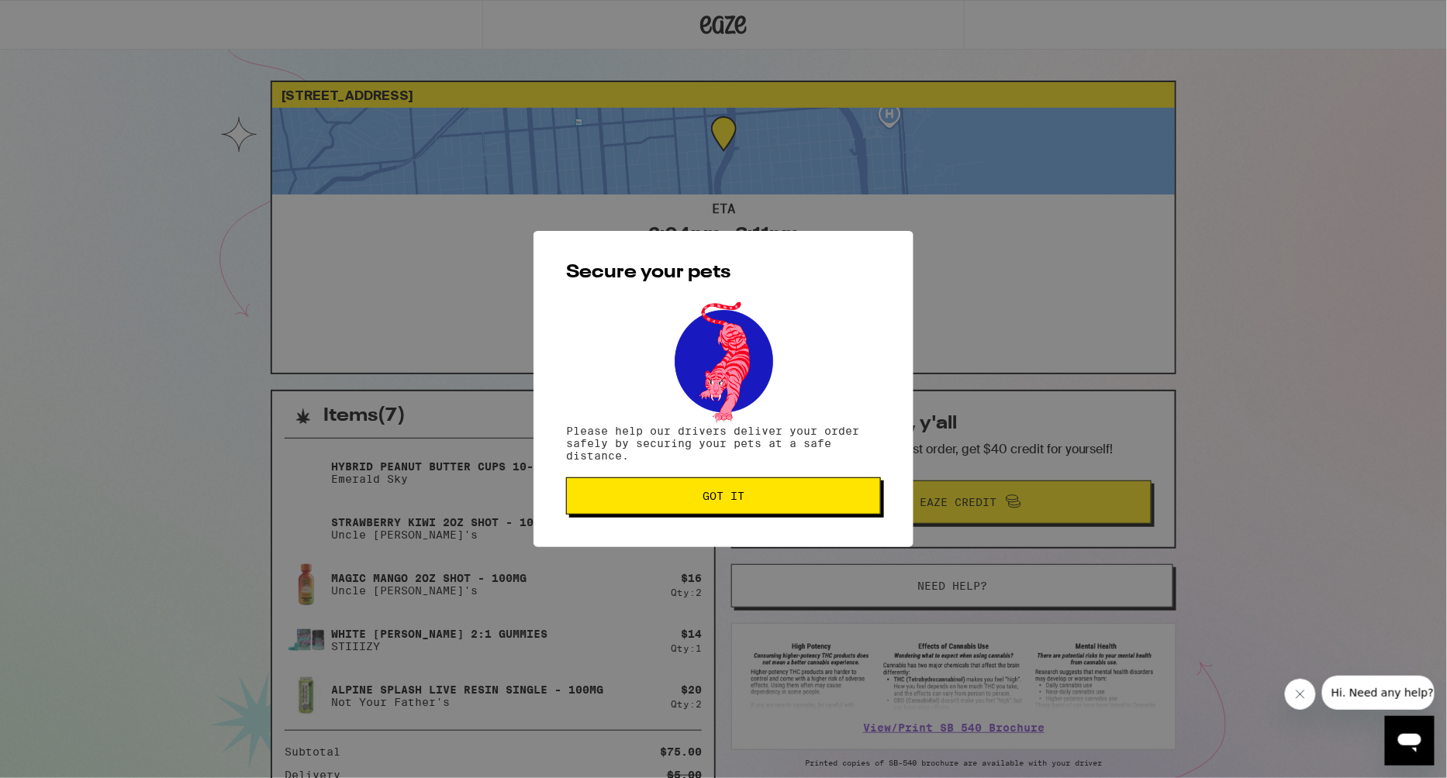
click at [655, 510] on button "Got it" at bounding box center [723, 496] width 315 height 37
